Goal: Navigation & Orientation: Understand site structure

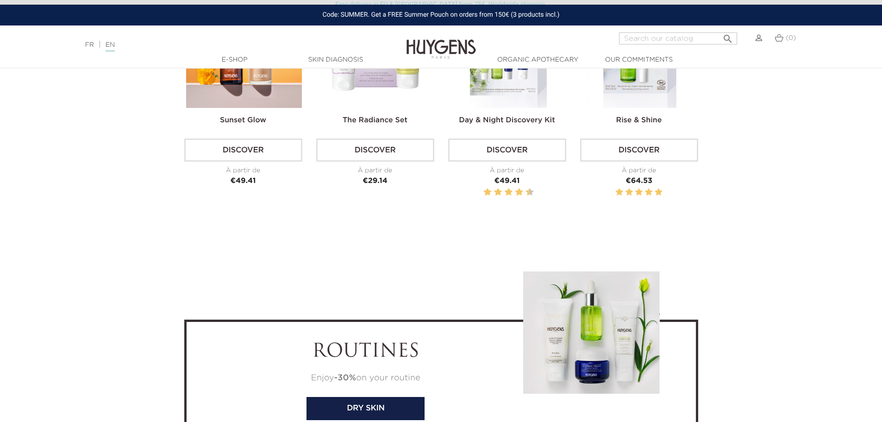
scroll to position [2733, 0]
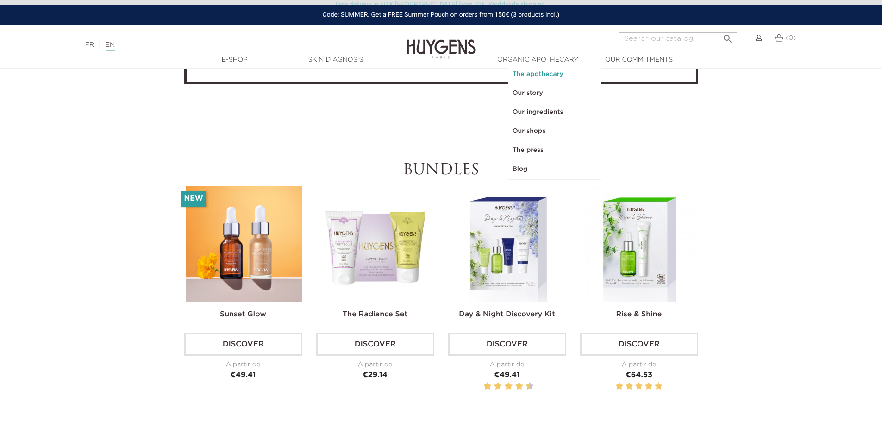
click at [534, 76] on link "The apothecary" at bounding box center [554, 74] width 93 height 19
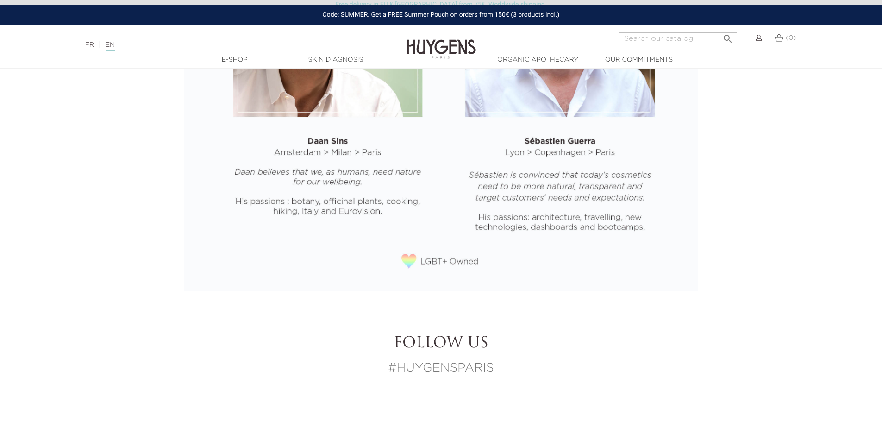
scroll to position [1668, 0]
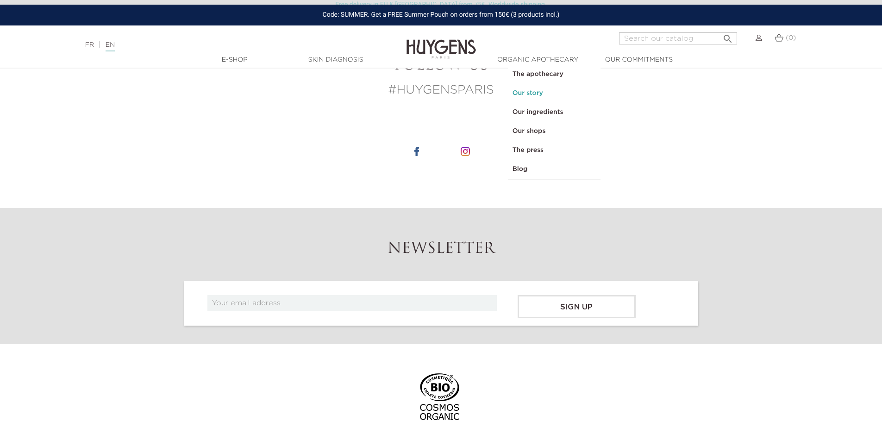
click at [533, 87] on link "Our story" at bounding box center [554, 93] width 93 height 19
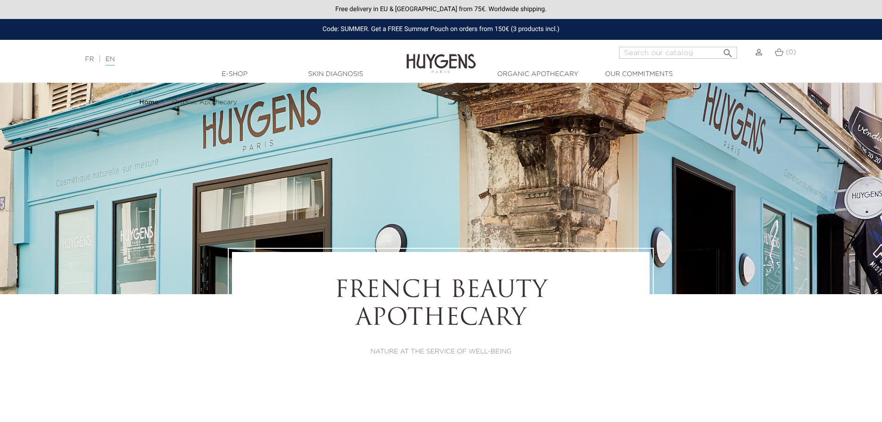
select select "FR"
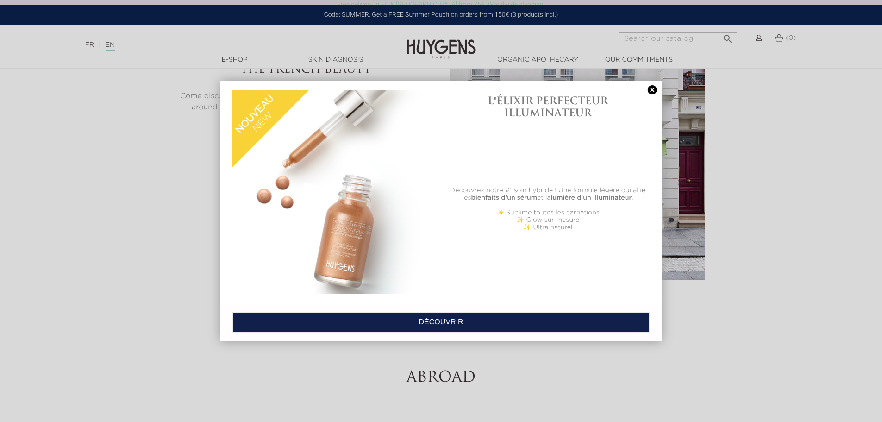
scroll to position [3104, 0]
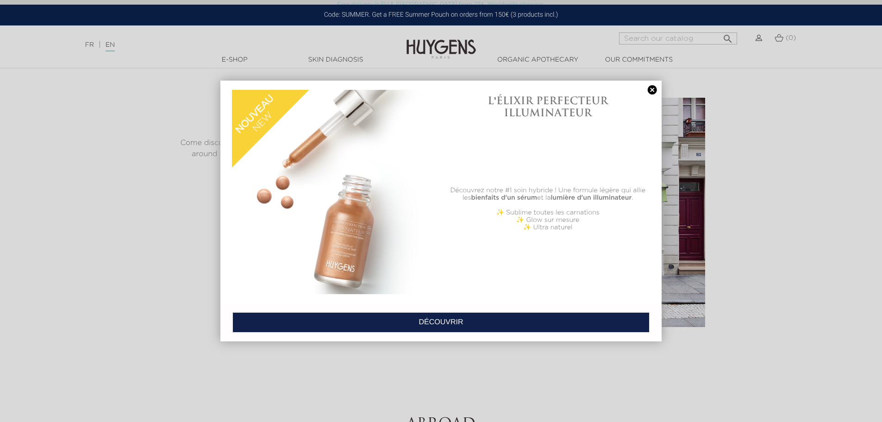
click at [655, 88] on link at bounding box center [652, 90] width 13 height 10
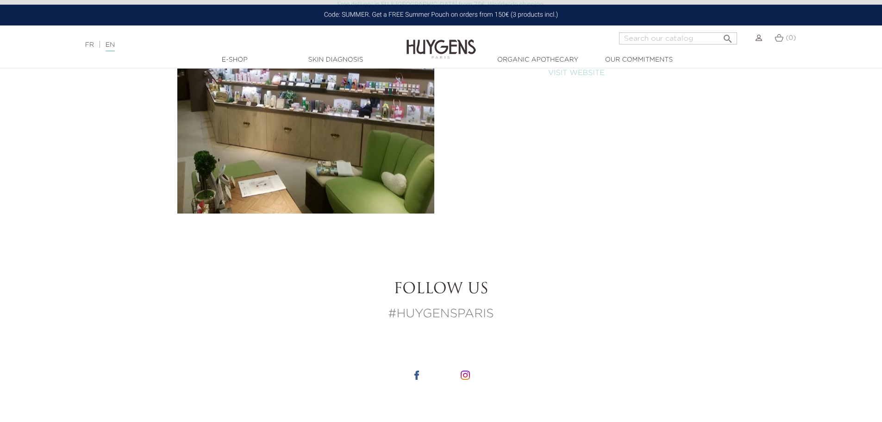
scroll to position [4956, 0]
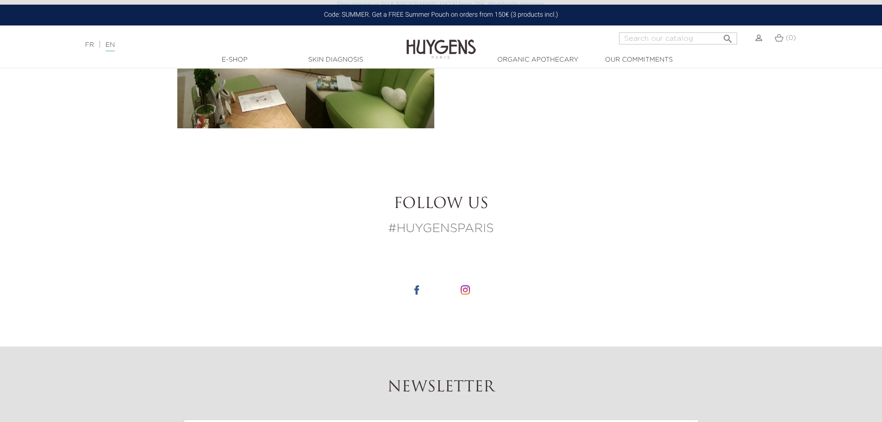
click at [156, 200] on section "Follow us #HUYGENSPARIS" at bounding box center [441, 254] width 882 height 183
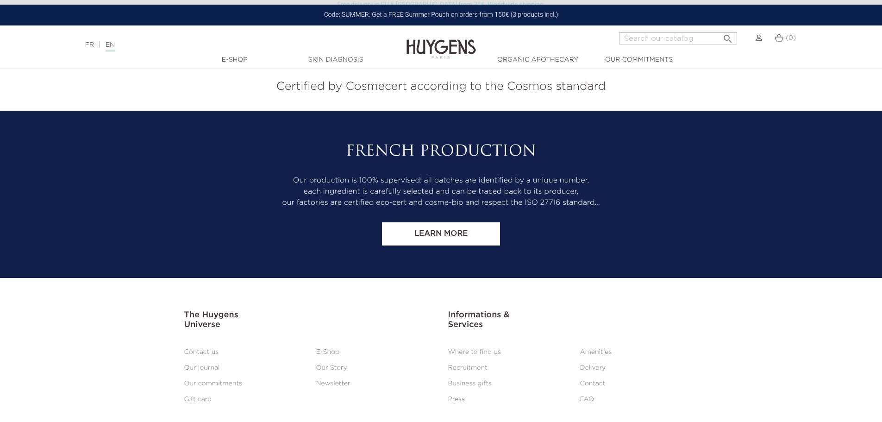
scroll to position [5498, 0]
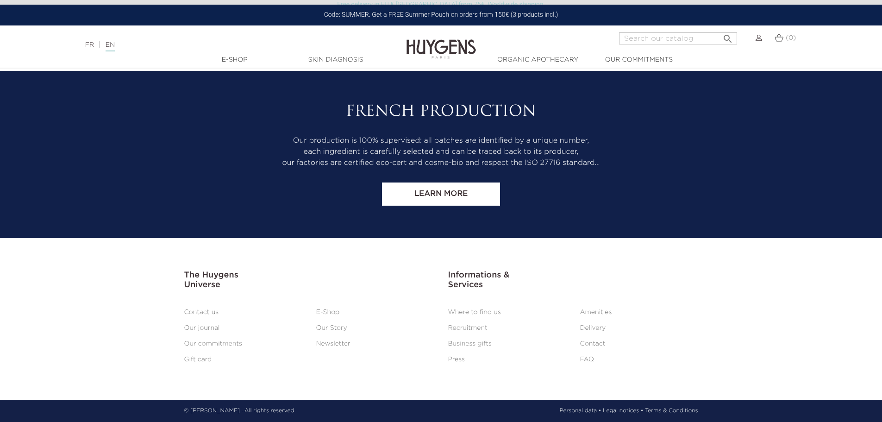
click at [206, 328] on link "Our journal" at bounding box center [202, 328] width 36 height 6
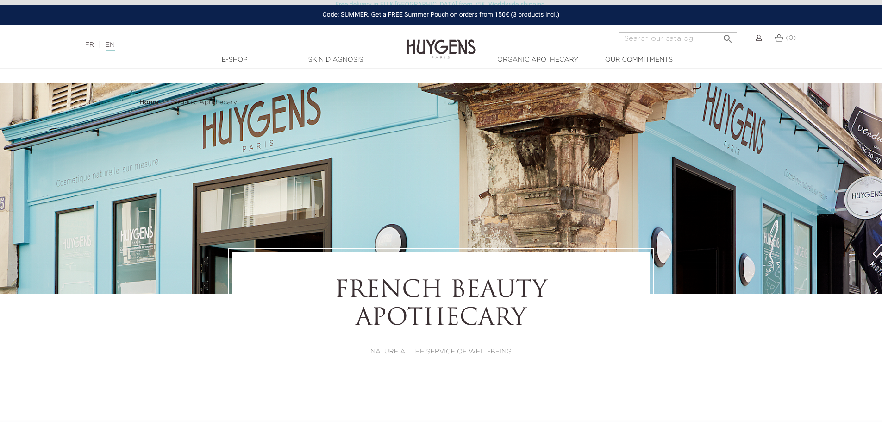
select select "FR"
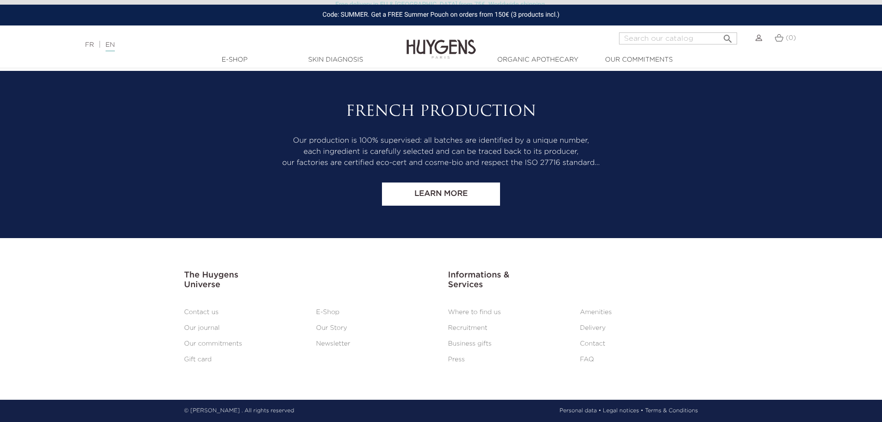
click at [337, 330] on link "Our Story" at bounding box center [331, 328] width 31 height 6
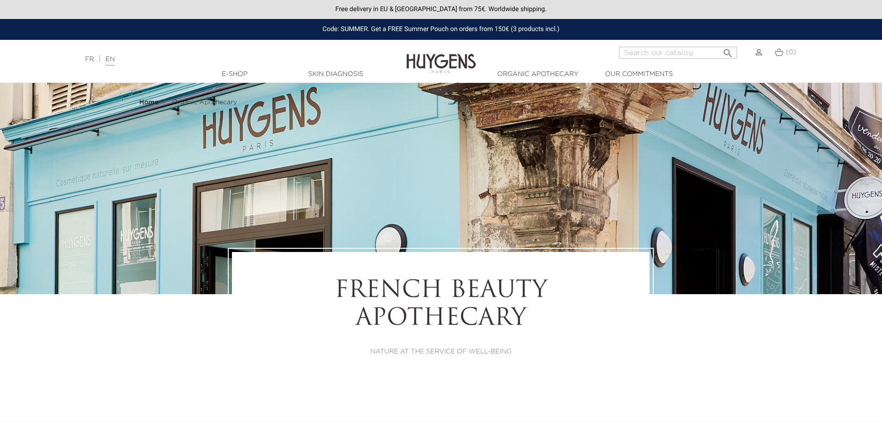
select select "FR"
